Goal: Task Accomplishment & Management: Manage account settings

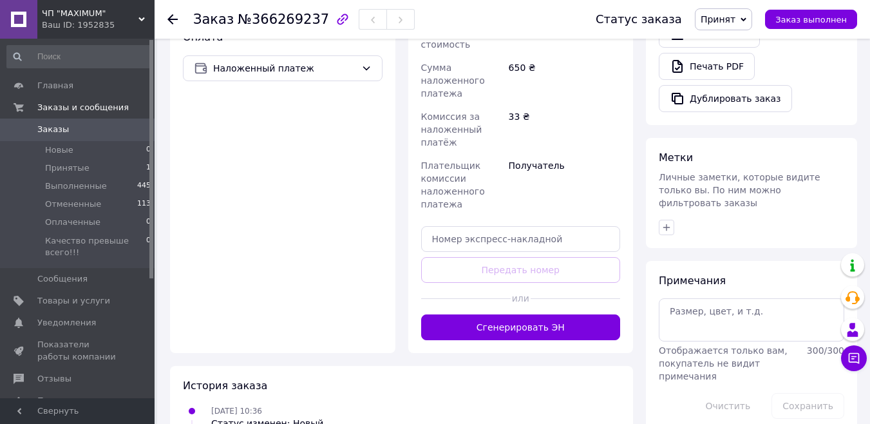
scroll to position [447, 0]
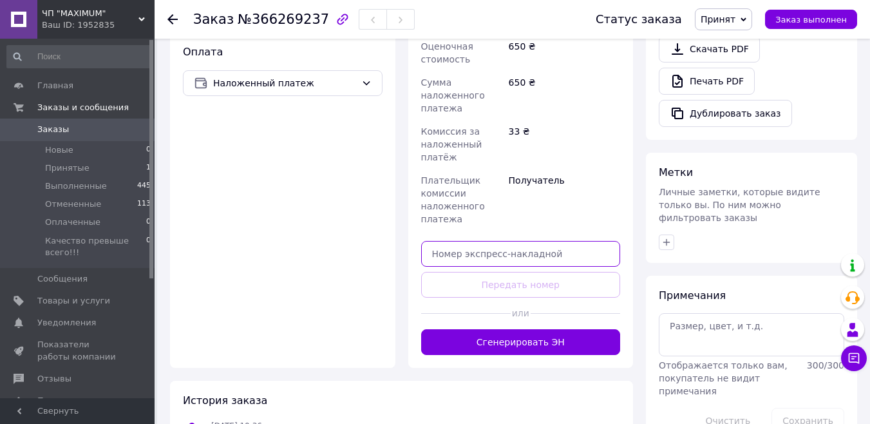
click at [508, 243] on input "text" at bounding box center [521, 254] width 200 height 26
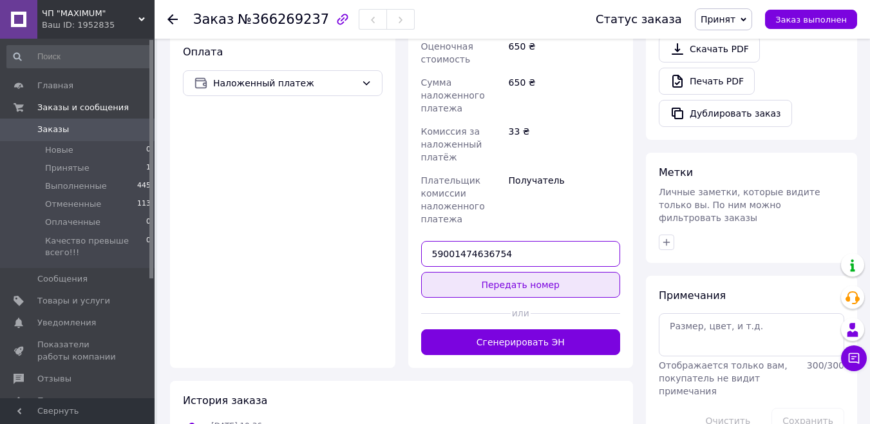
type input "59001474636754"
click at [509, 276] on button "Передать номер" at bounding box center [521, 285] width 200 height 26
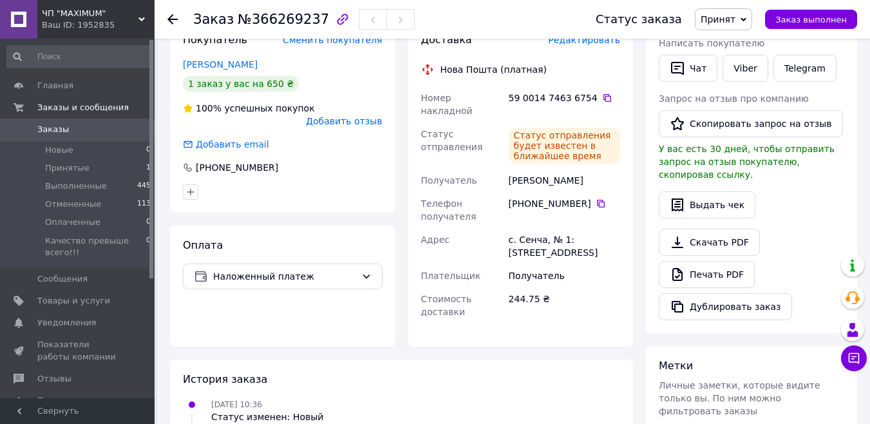
scroll to position [61, 0]
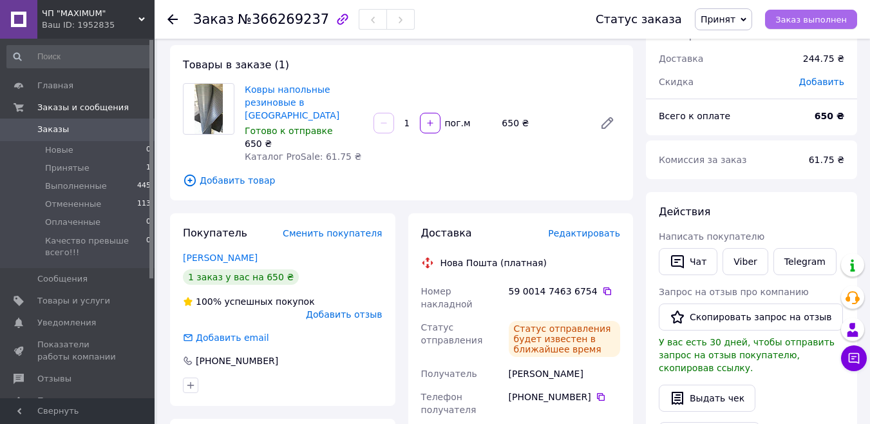
click at [817, 15] on span "Заказ выполнен" at bounding box center [810, 20] width 71 height 10
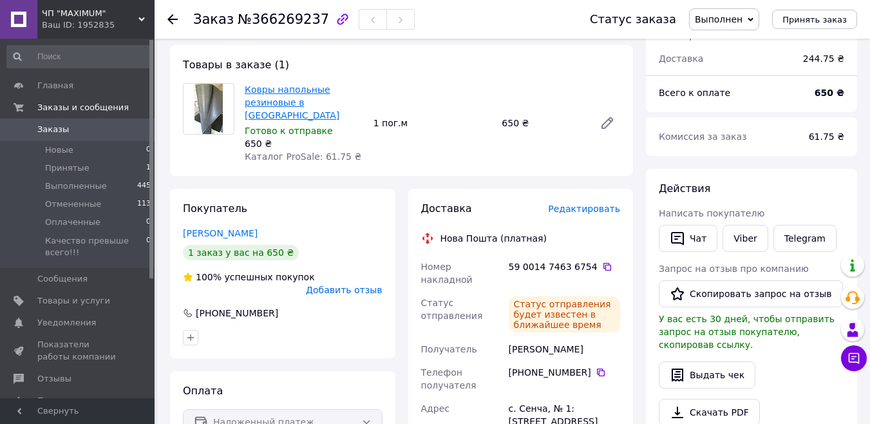
click at [299, 104] on link "Ковры напольные резиновые в [GEOGRAPHIC_DATA]" at bounding box center [292, 102] width 95 height 36
click at [175, 19] on use at bounding box center [172, 19] width 10 height 10
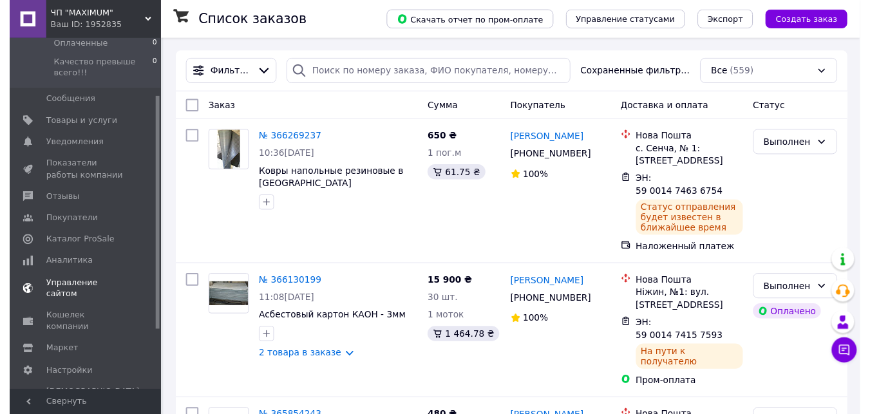
scroll to position [180, 0]
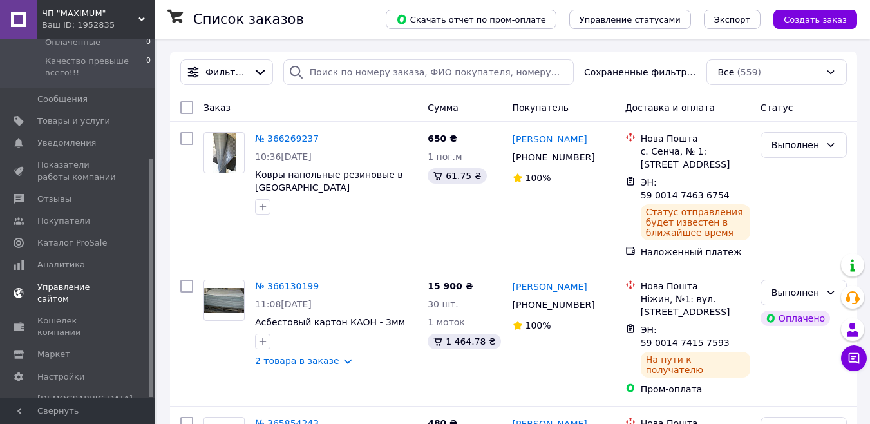
click at [61, 286] on span "Управление сайтом" at bounding box center [78, 292] width 82 height 23
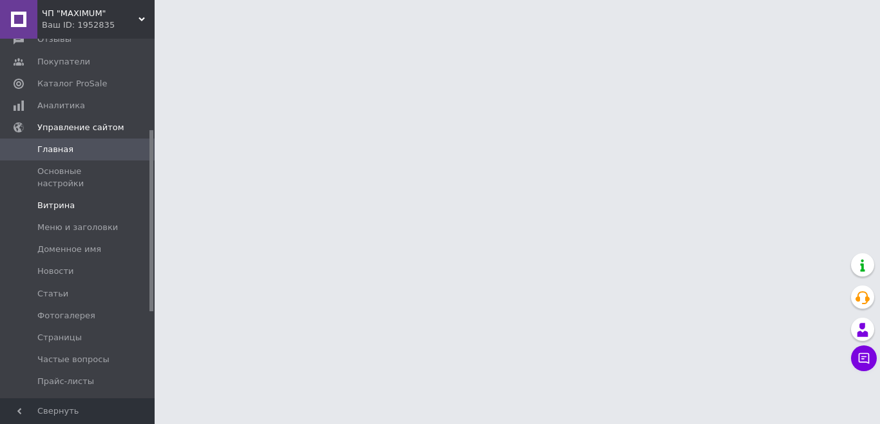
click at [50, 200] on span "Витрина" at bounding box center [55, 206] width 37 height 12
